Goal: Transaction & Acquisition: Purchase product/service

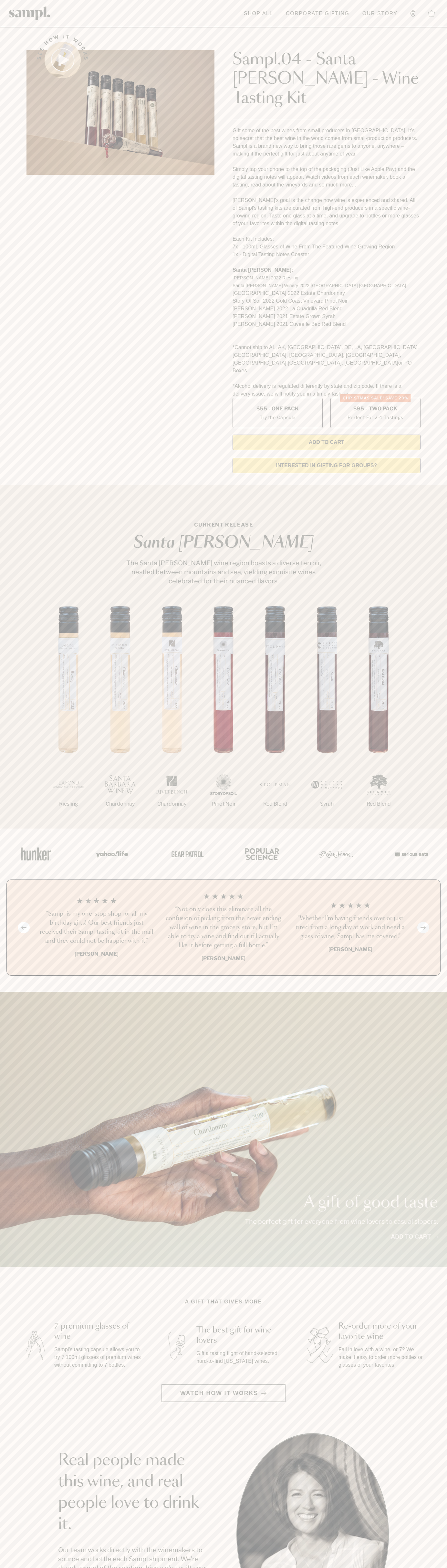
click at [315, 27] on header "Toggle navigation menu Shop All Corporate Gifting Our Story Account Story Shop …" at bounding box center [224, 13] width 447 height 27
click at [445, 897] on div "Previous slide Next slide “Not only does this eliminate all the confusion of pi…" at bounding box center [224, 928] width 447 height 96
click at [144, 1567] on html "Skip to main content Toggle navigation menu Shop All Corporate Gifting Our Stor…" at bounding box center [224, 1304] width 447 height 2608
click at [16, 163] on section "See how it works Sampl.04 - Santa [PERSON_NAME] - Wine Tasting Kit Gift some of…" at bounding box center [224, 252] width 447 height 453
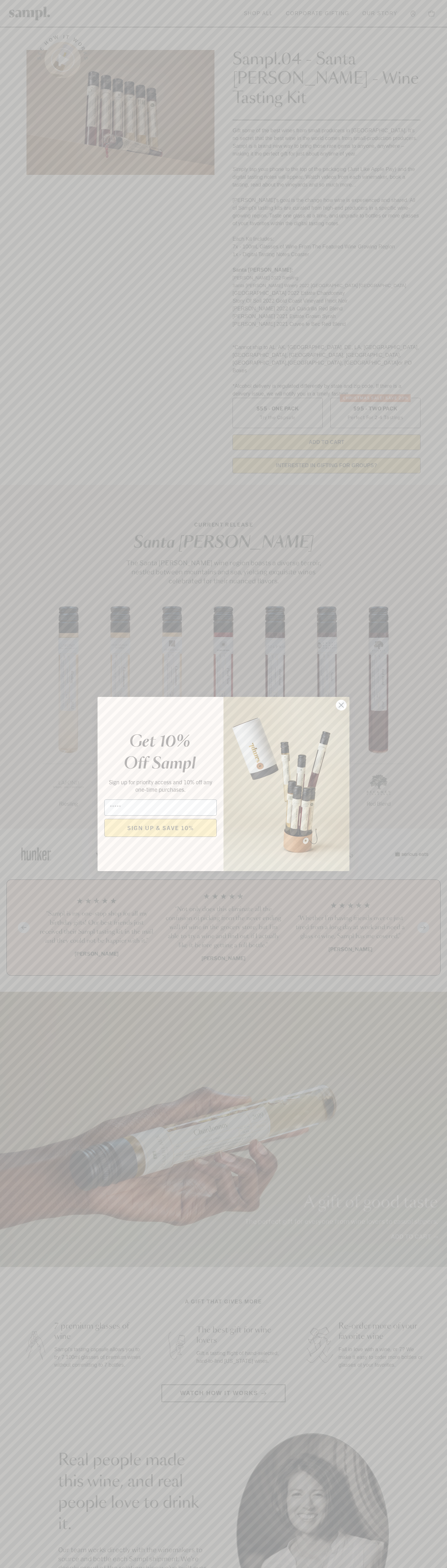
click at [341, 705] on icon "Close dialog" at bounding box center [341, 705] width 4 height 4
